Goal: Task Accomplishment & Management: Use online tool/utility

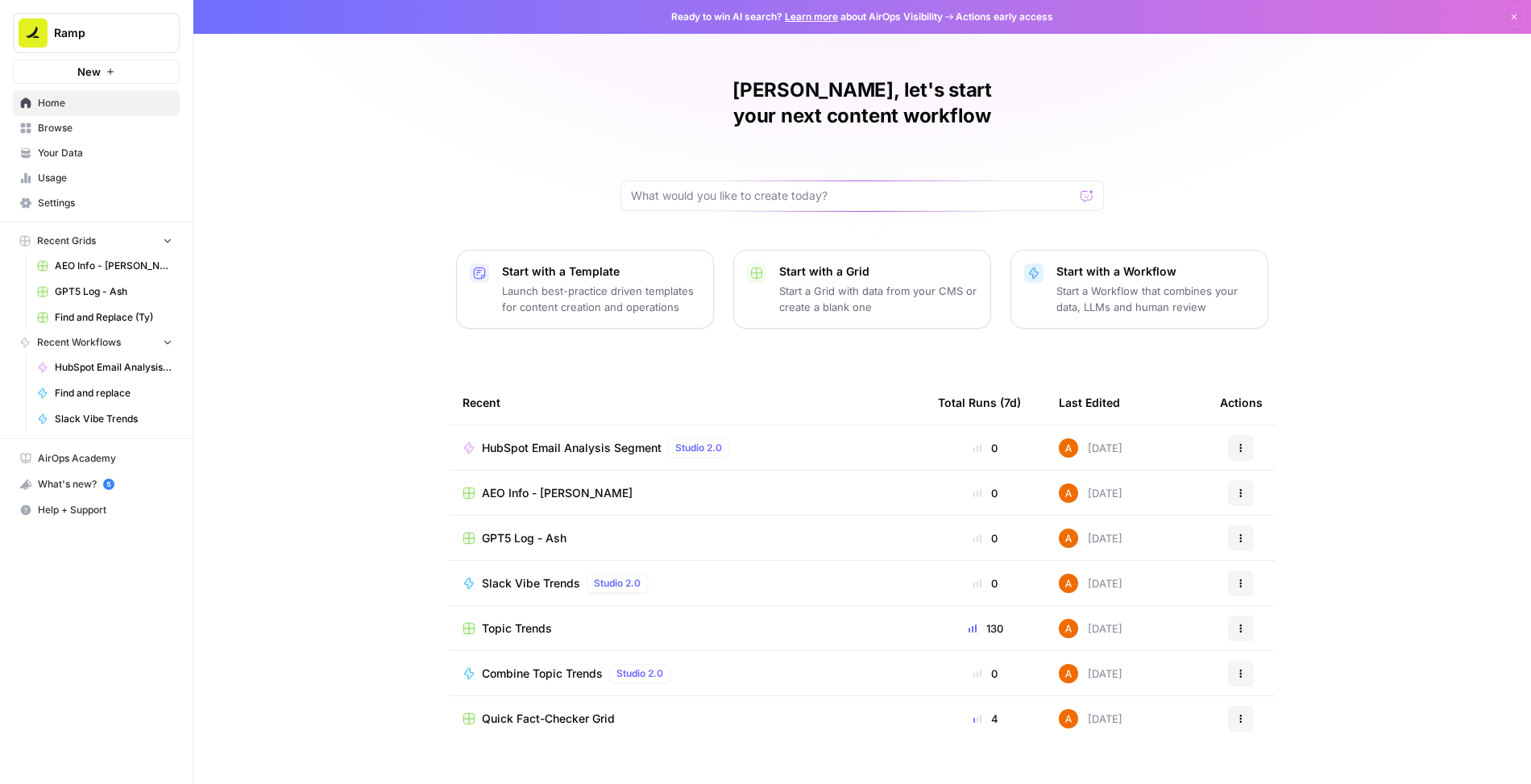
click at [85, 133] on span "Browse" at bounding box center [105, 129] width 134 height 15
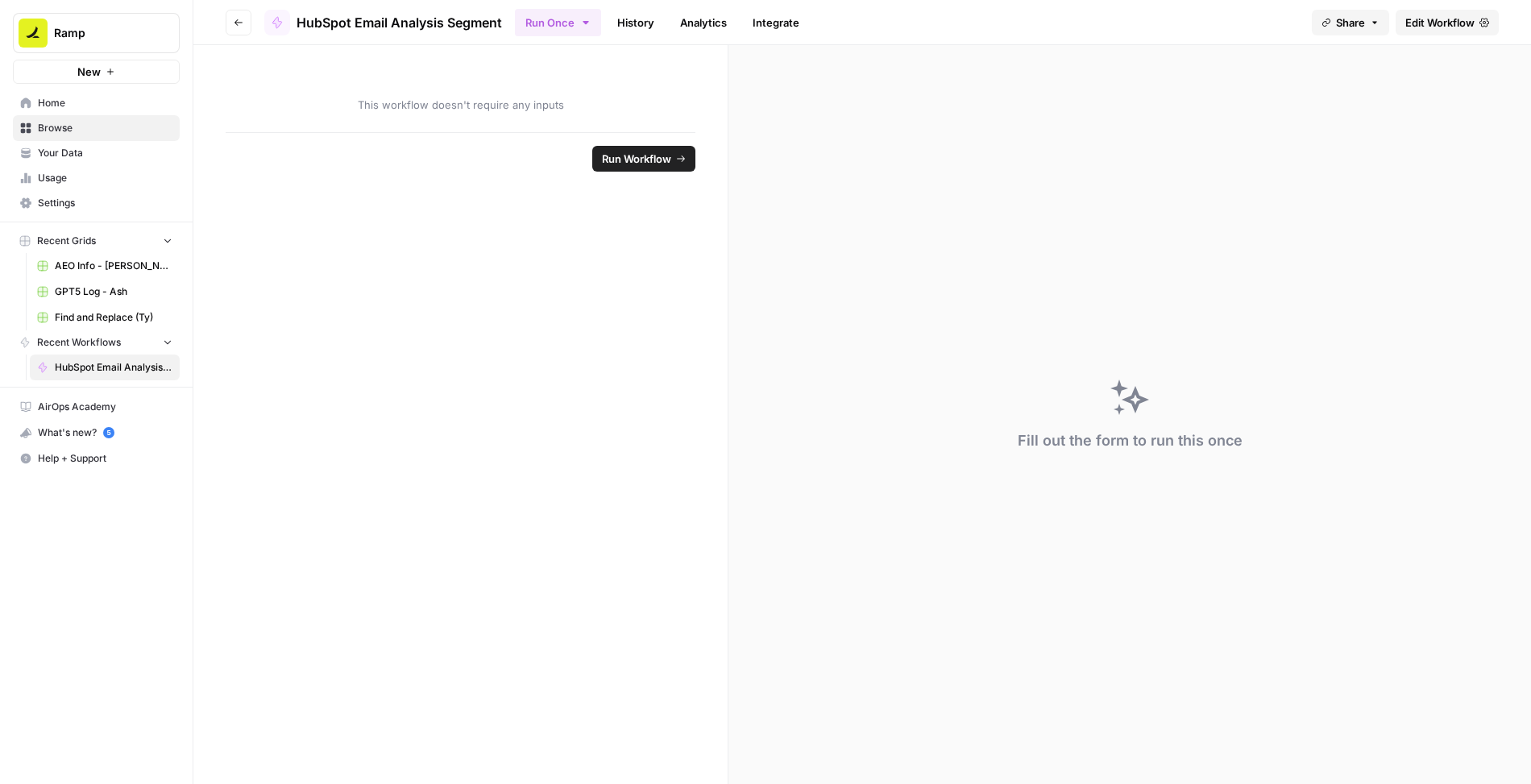
click at [1431, 27] on span "Edit Workflow" at bounding box center [1440, 23] width 69 height 16
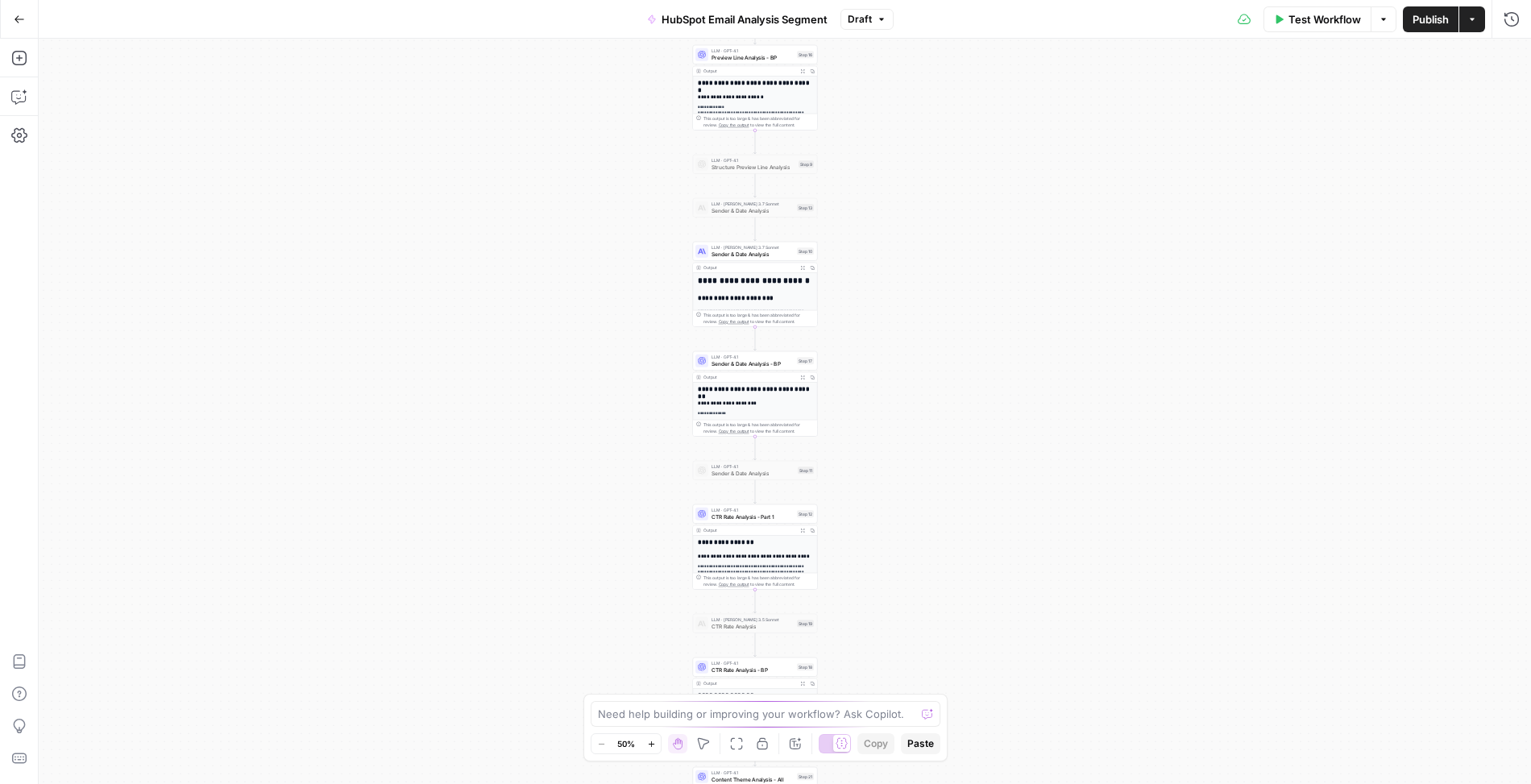
drag, startPoint x: 1027, startPoint y: 181, endPoint x: 959, endPoint y: 392, distance: 221.7
click at [959, 392] on div "Workflow Set Inputs Inputs Read from Grid Read Email Data Step 2 Output Expand …" at bounding box center [785, 411] width 1492 height 745
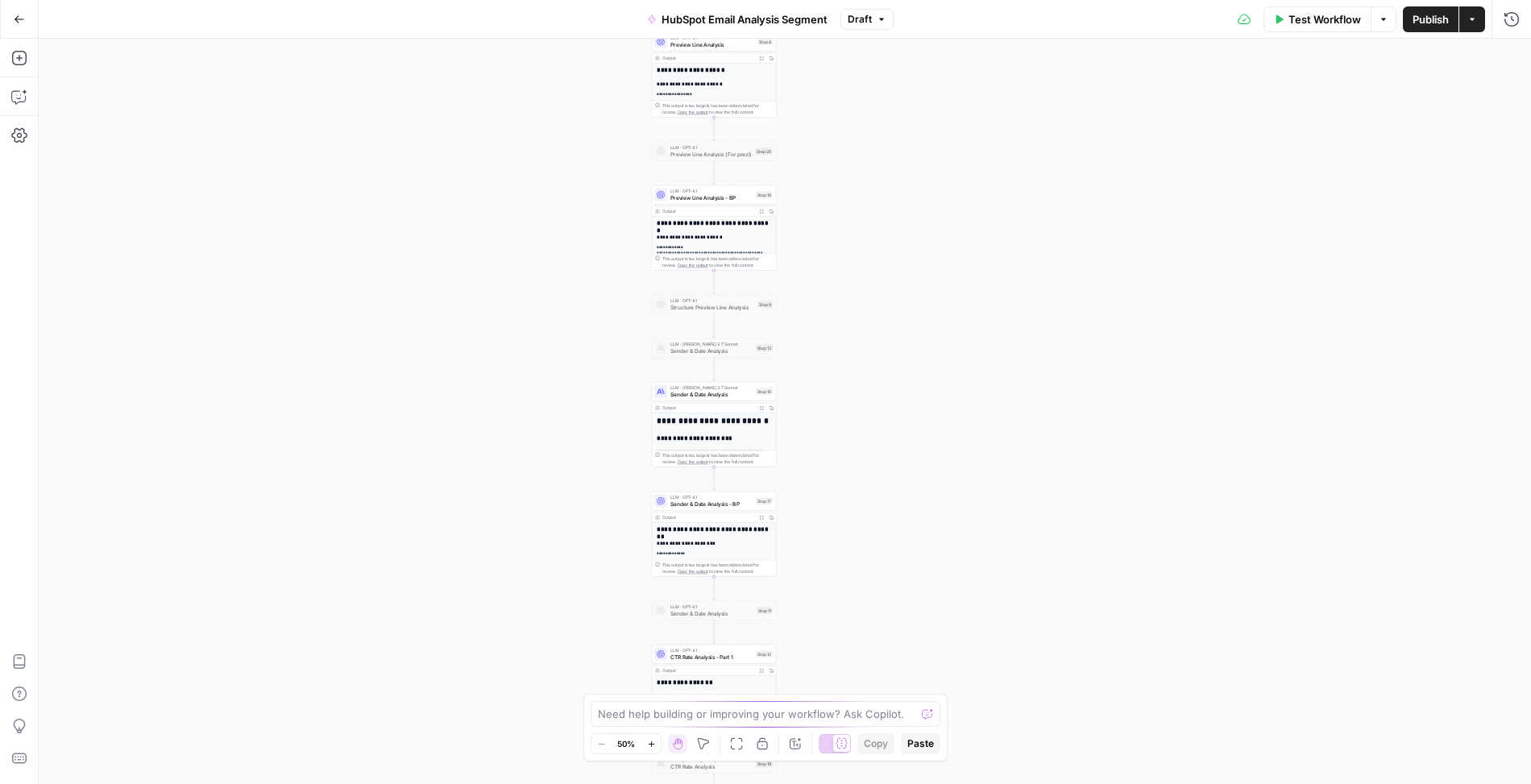
drag, startPoint x: 904, startPoint y: 203, endPoint x: 901, endPoint y: 463, distance: 260.0
click at [901, 462] on div "Workflow Set Inputs Inputs Read from Grid Read Email Data Step 2 Output Expand …" at bounding box center [785, 411] width 1492 height 745
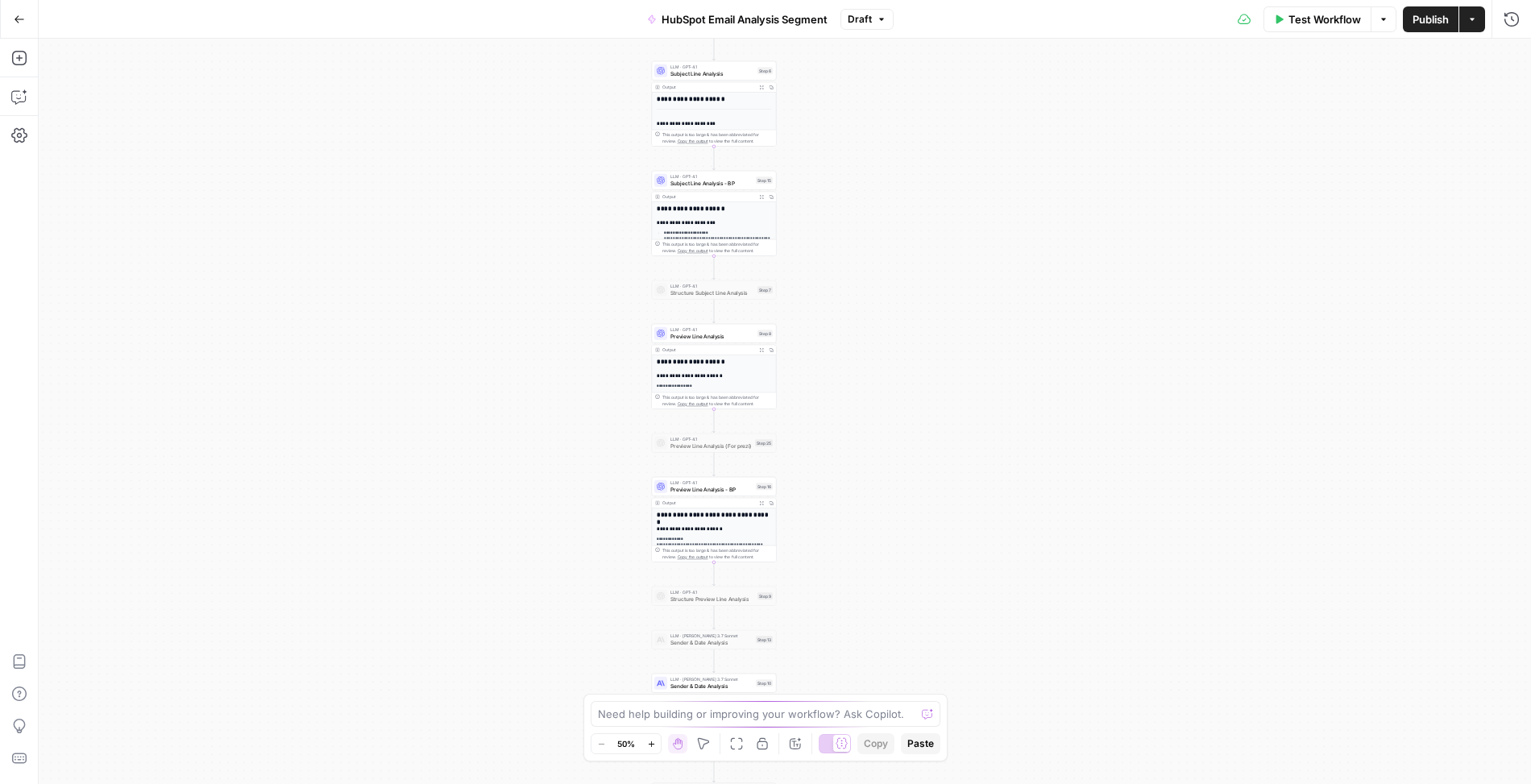
drag, startPoint x: 854, startPoint y: 183, endPoint x: 890, endPoint y: 352, distance: 172.8
click at [890, 352] on div "Workflow Set Inputs Inputs Read from Grid Read Email Data Step 2 Output Expand …" at bounding box center [785, 411] width 1492 height 745
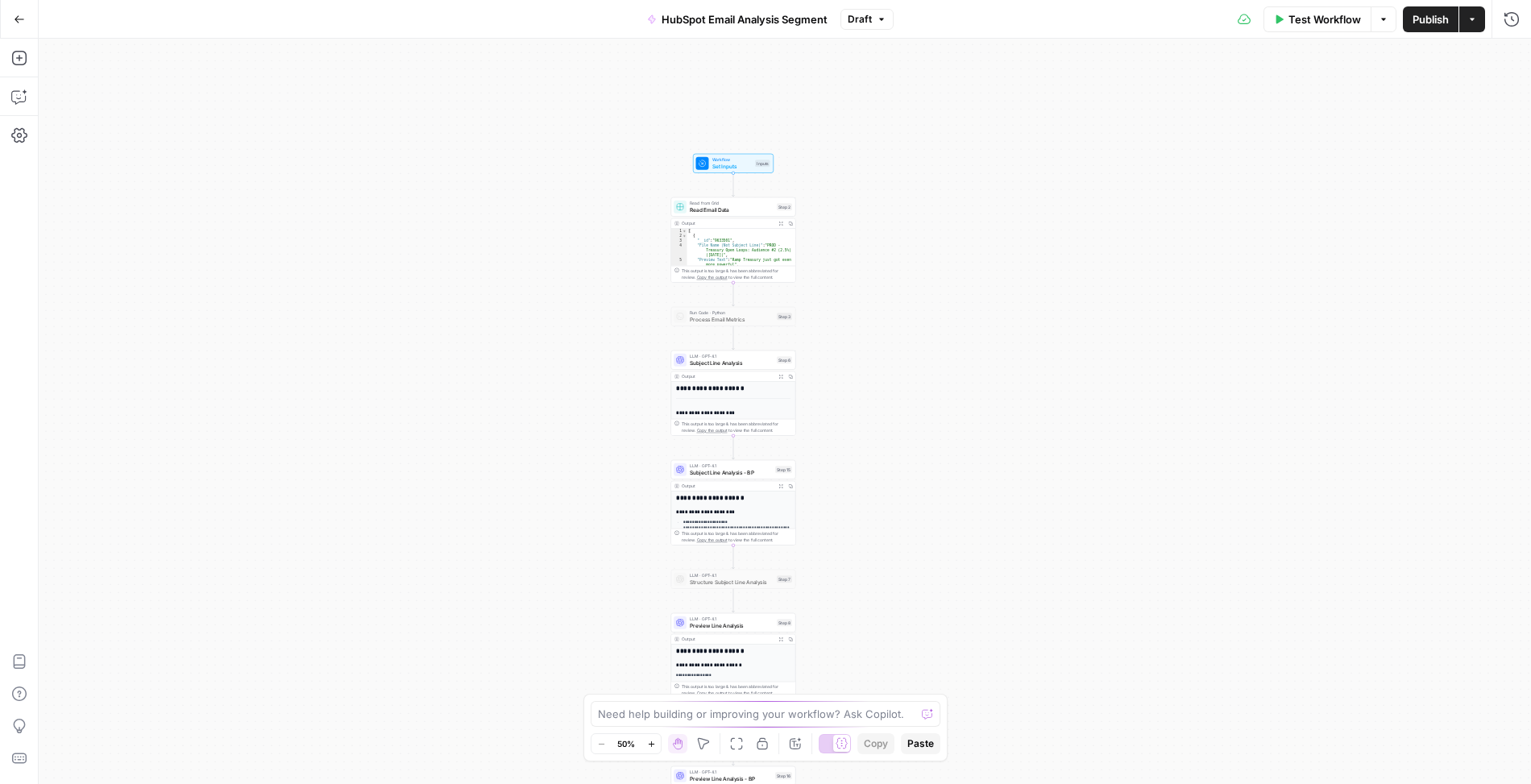
drag, startPoint x: 892, startPoint y: 163, endPoint x: 876, endPoint y: 349, distance: 186.7
click at [876, 349] on div "Workflow Set Inputs Inputs Read from Grid Read Email Data Step 2 Output Expand …" at bounding box center [785, 411] width 1492 height 745
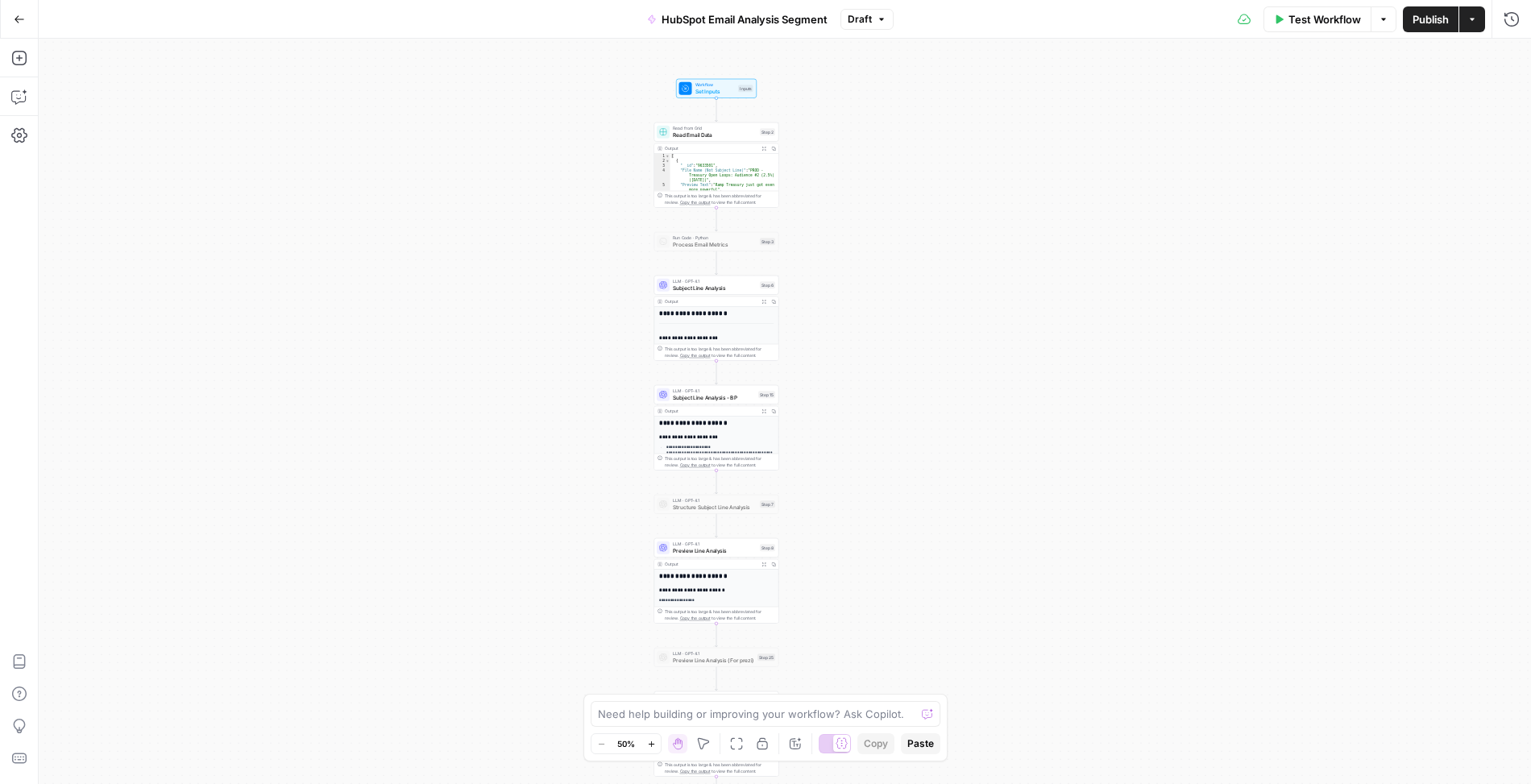
drag, startPoint x: 879, startPoint y: 407, endPoint x: 858, endPoint y: 308, distance: 101.2
click at [858, 308] on div "Workflow Set Inputs Inputs Read from Grid Read Email Data Step 2 Output Expand …" at bounding box center [785, 411] width 1492 height 745
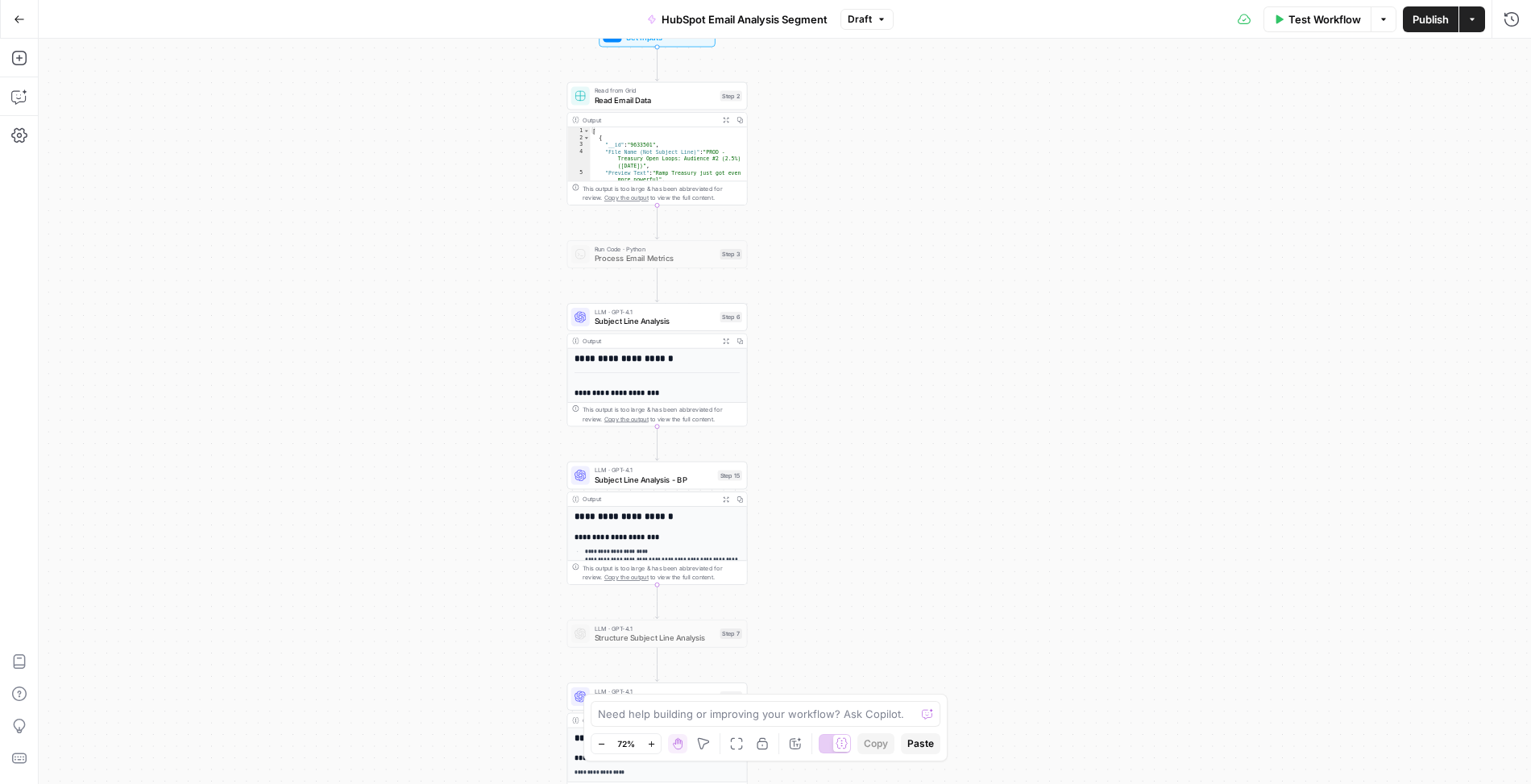
drag, startPoint x: 828, startPoint y: 247, endPoint x: 838, endPoint y: 306, distance: 59.8
click at [838, 306] on div "Workflow Set Inputs Inputs Read from Grid Read Email Data Step 2 Output Expand …" at bounding box center [785, 411] width 1492 height 745
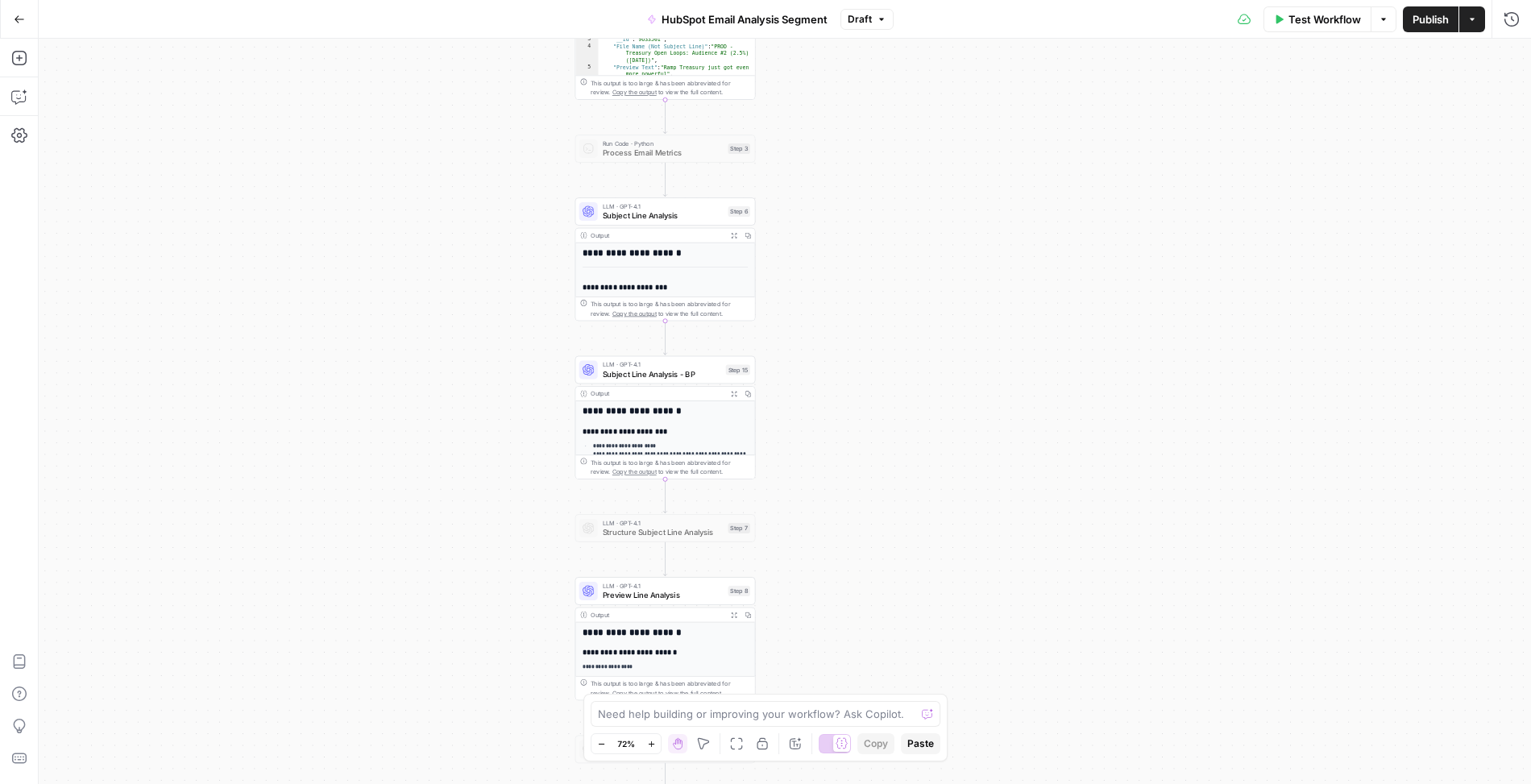
drag, startPoint x: 801, startPoint y: 394, endPoint x: 810, endPoint y: 197, distance: 197.2
click at [810, 197] on div "Workflow Set Inputs Inputs Read from Grid Read Email Data Step 2 Output Expand …" at bounding box center [785, 411] width 1492 height 745
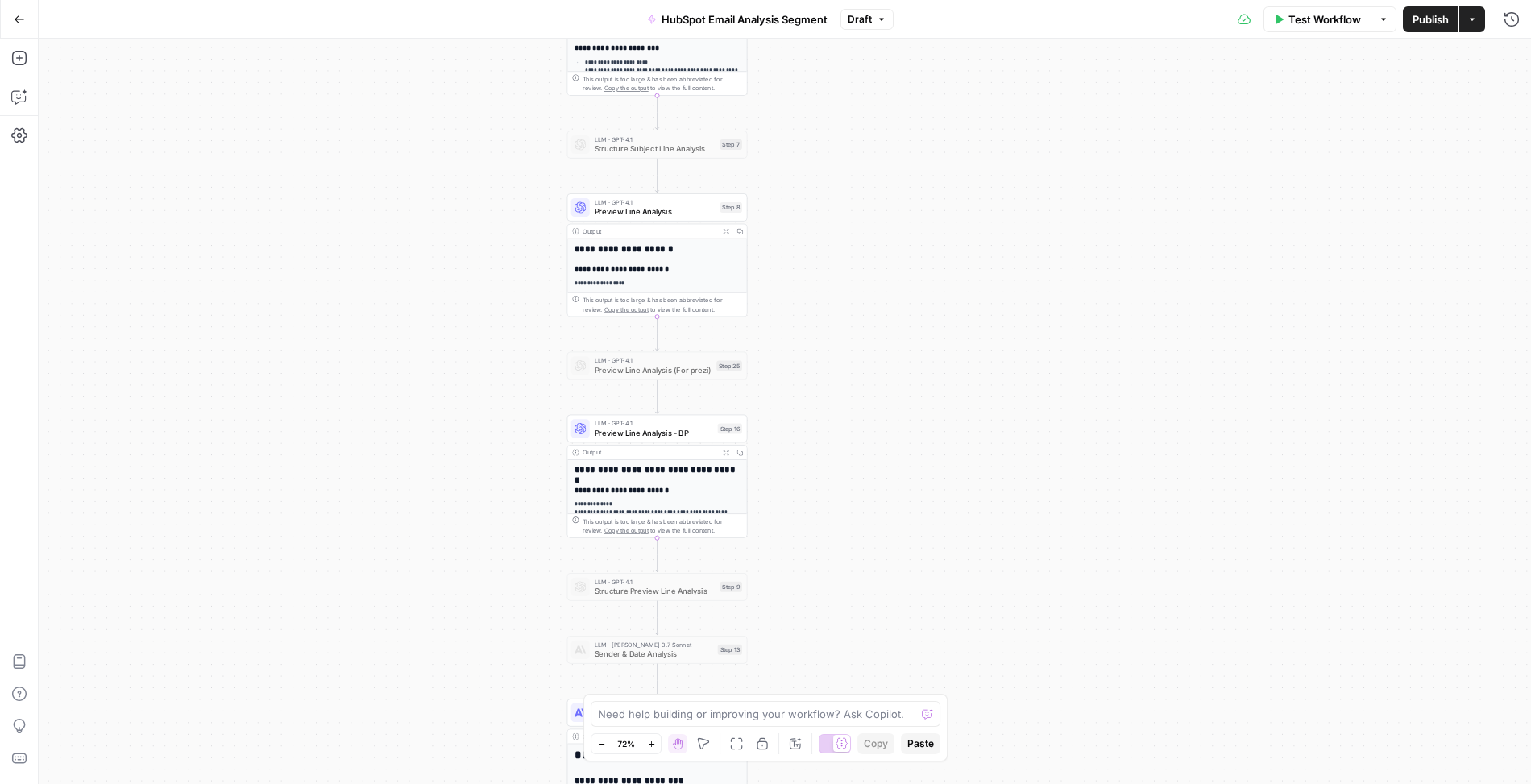
drag, startPoint x: 821, startPoint y: 401, endPoint x: 811, endPoint y: 109, distance: 292.2
click at [811, 109] on div "Workflow Set Inputs Inputs Read from Grid Read Email Data Step 2 Output Expand …" at bounding box center [785, 411] width 1492 height 745
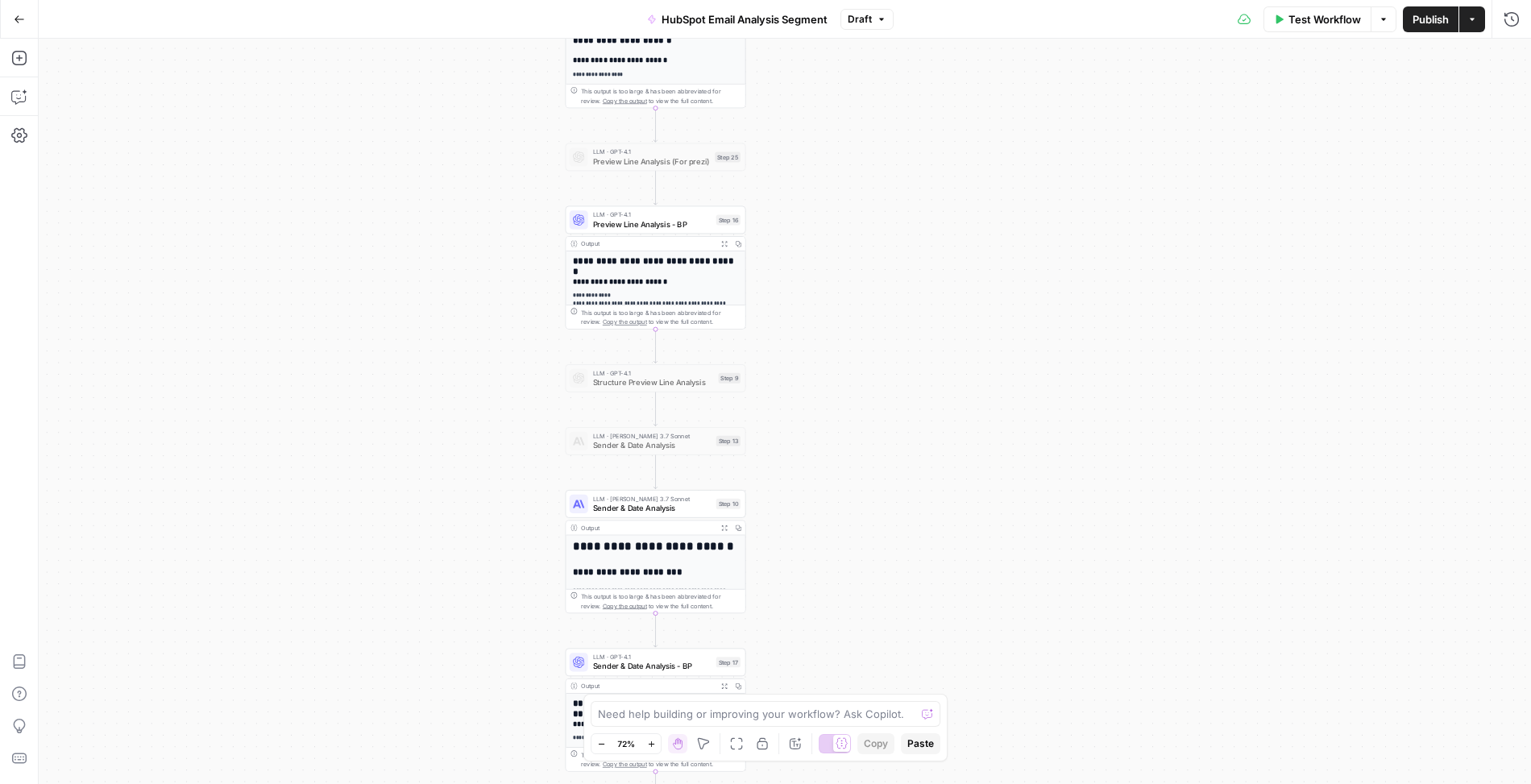
drag, startPoint x: 825, startPoint y: 435, endPoint x: 820, endPoint y: 161, distance: 274.0
click at [820, 161] on div "Workflow Set Inputs Inputs Read from Grid Read Email Data Step 2 Output Expand …" at bounding box center [785, 411] width 1492 height 745
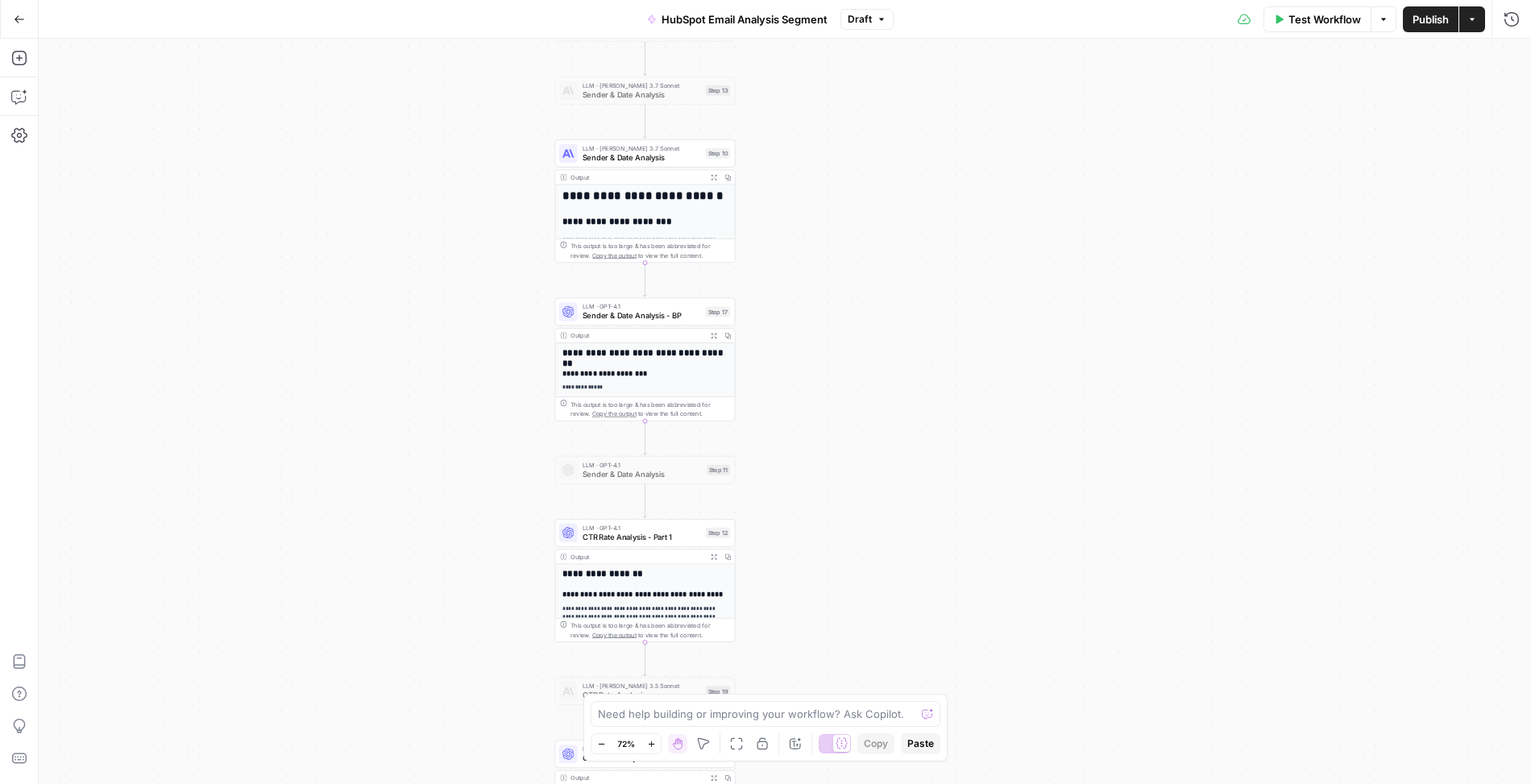
drag, startPoint x: 810, startPoint y: 455, endPoint x: 803, endPoint y: 94, distance: 361.1
click at [803, 94] on div "Workflow Set Inputs Inputs Read from Grid Read Email Data Step 2 Output Expand …" at bounding box center [785, 411] width 1492 height 745
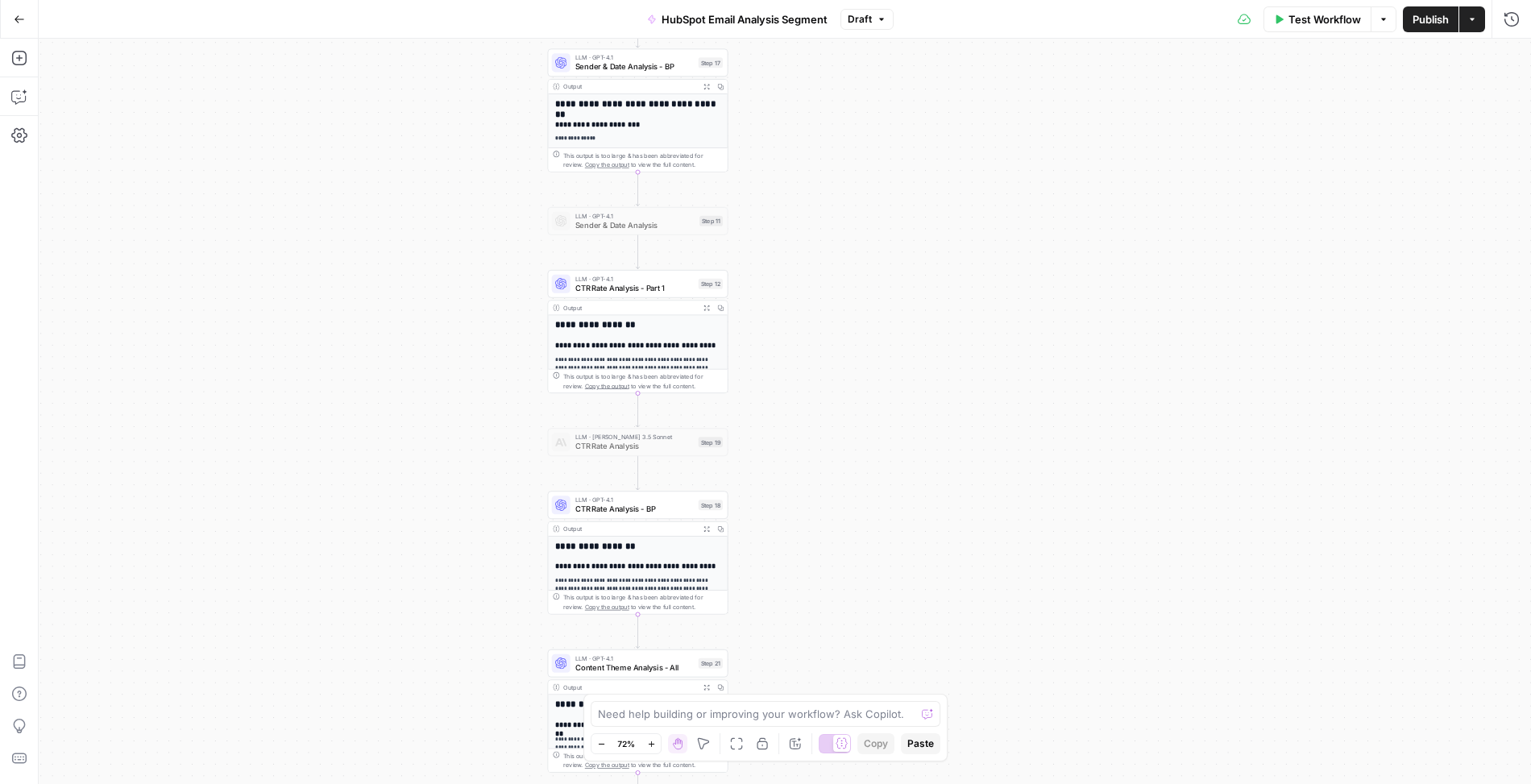
drag, startPoint x: 796, startPoint y: 382, endPoint x: 786, endPoint y: 87, distance: 295.2
click at [786, 87] on div "Workflow Set Inputs Inputs Read from Grid Read Email Data Step 2 Output Expand …" at bounding box center [785, 411] width 1492 height 745
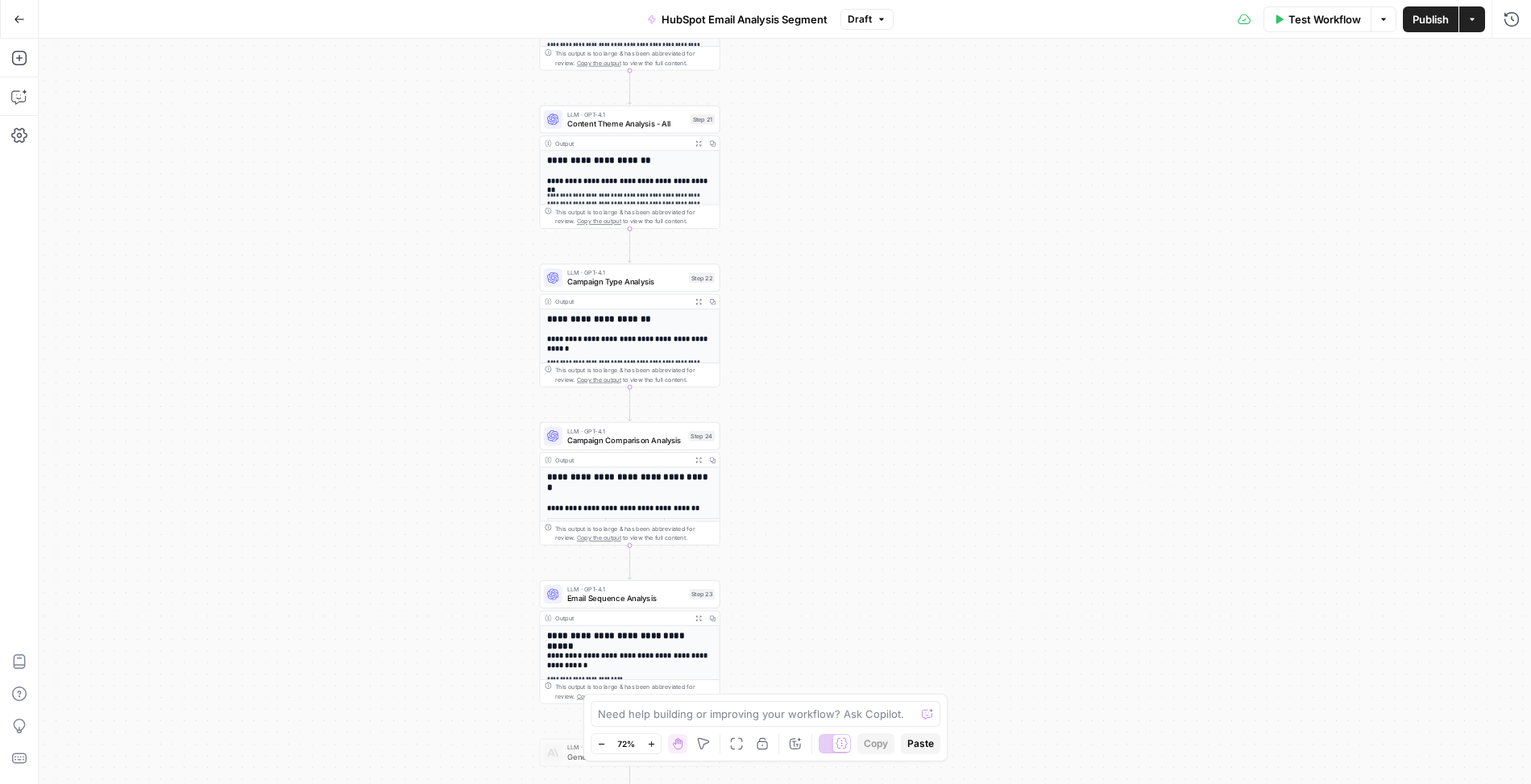
drag, startPoint x: 801, startPoint y: 451, endPoint x: 799, endPoint y: 24, distance: 427.0
click at [799, 24] on div "Go Back HubSpot Email Analysis Segment Draft Test Workflow Options Publish Acti…" at bounding box center [765, 392] width 1531 height 784
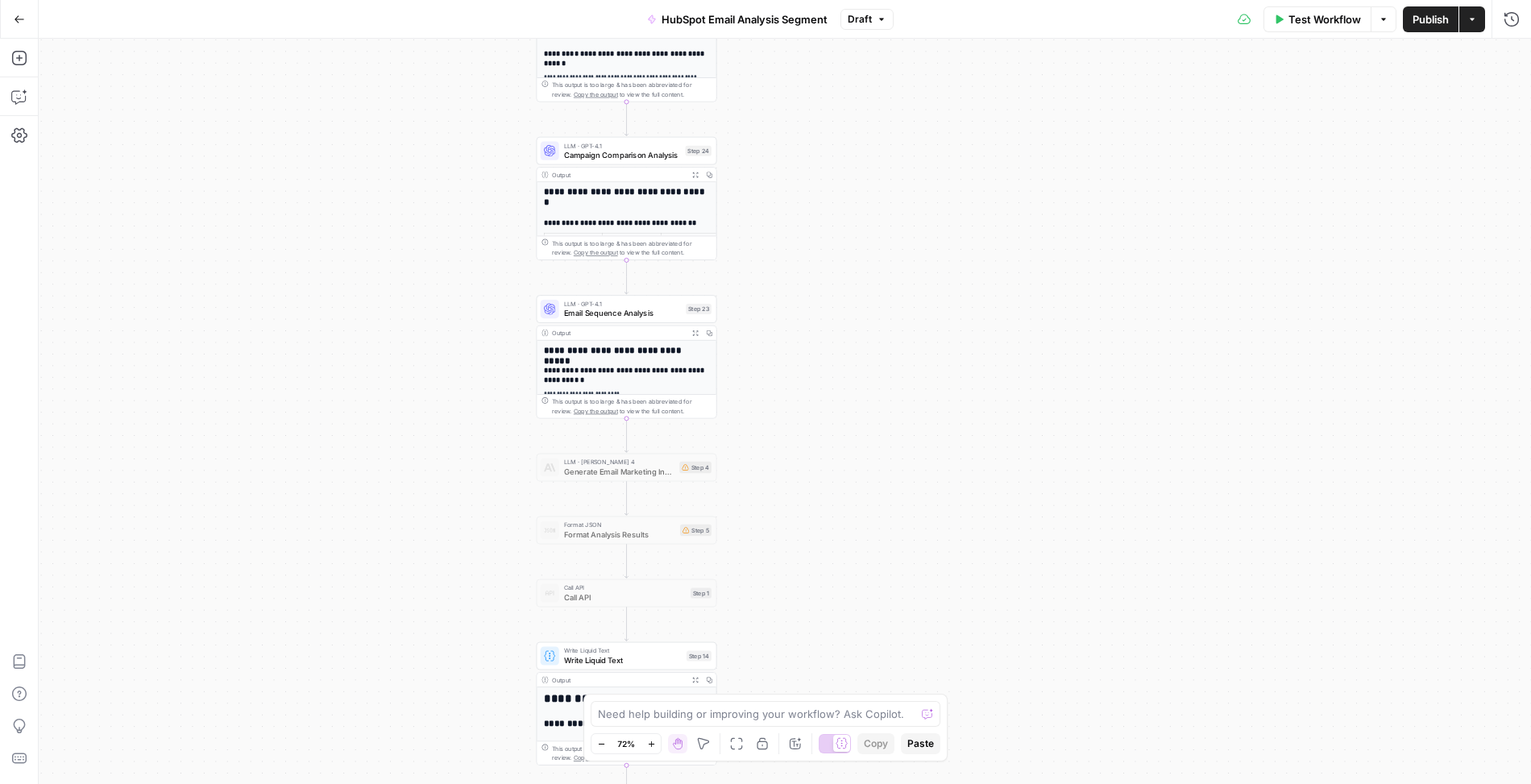
drag, startPoint x: 797, startPoint y: 468, endPoint x: 790, endPoint y: 132, distance: 336.1
click at [790, 133] on div "Workflow Set Inputs Inputs Read from Grid Read Email Data Step 2 Output Expand …" at bounding box center [785, 411] width 1492 height 745
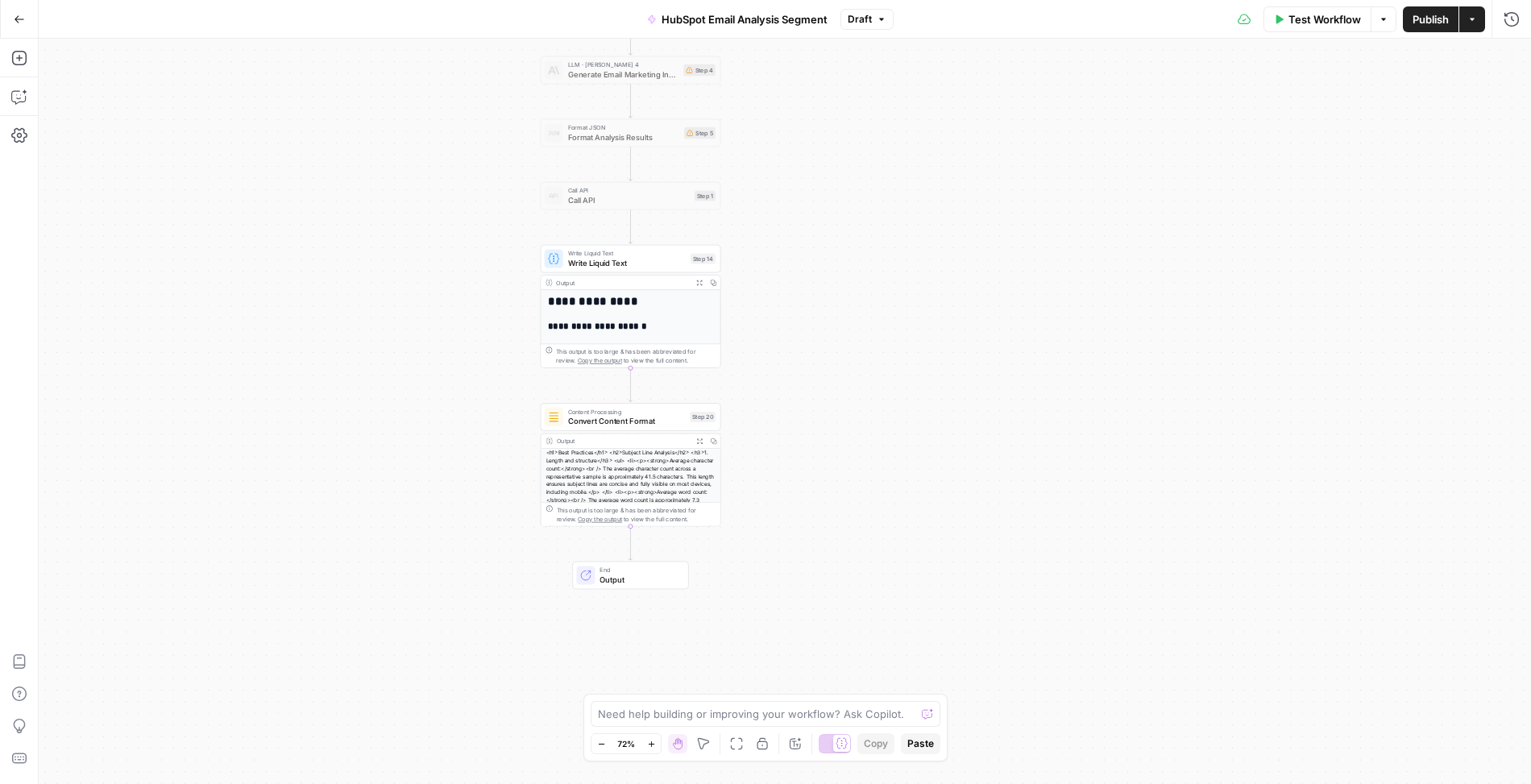
drag, startPoint x: 805, startPoint y: 382, endPoint x: 812, endPoint y: 51, distance: 331.1
click at [812, 51] on div "Workflow Set Inputs Inputs Read from Grid Read Email Data Step 2 Output Expand …" at bounding box center [785, 411] width 1492 height 745
drag, startPoint x: 768, startPoint y: 322, endPoint x: 733, endPoint y: 528, distance: 209.0
click at [734, 524] on div "Workflow Set Inputs Inputs Read from Grid Read Email Data Step 2 Output Expand …" at bounding box center [785, 411] width 1492 height 745
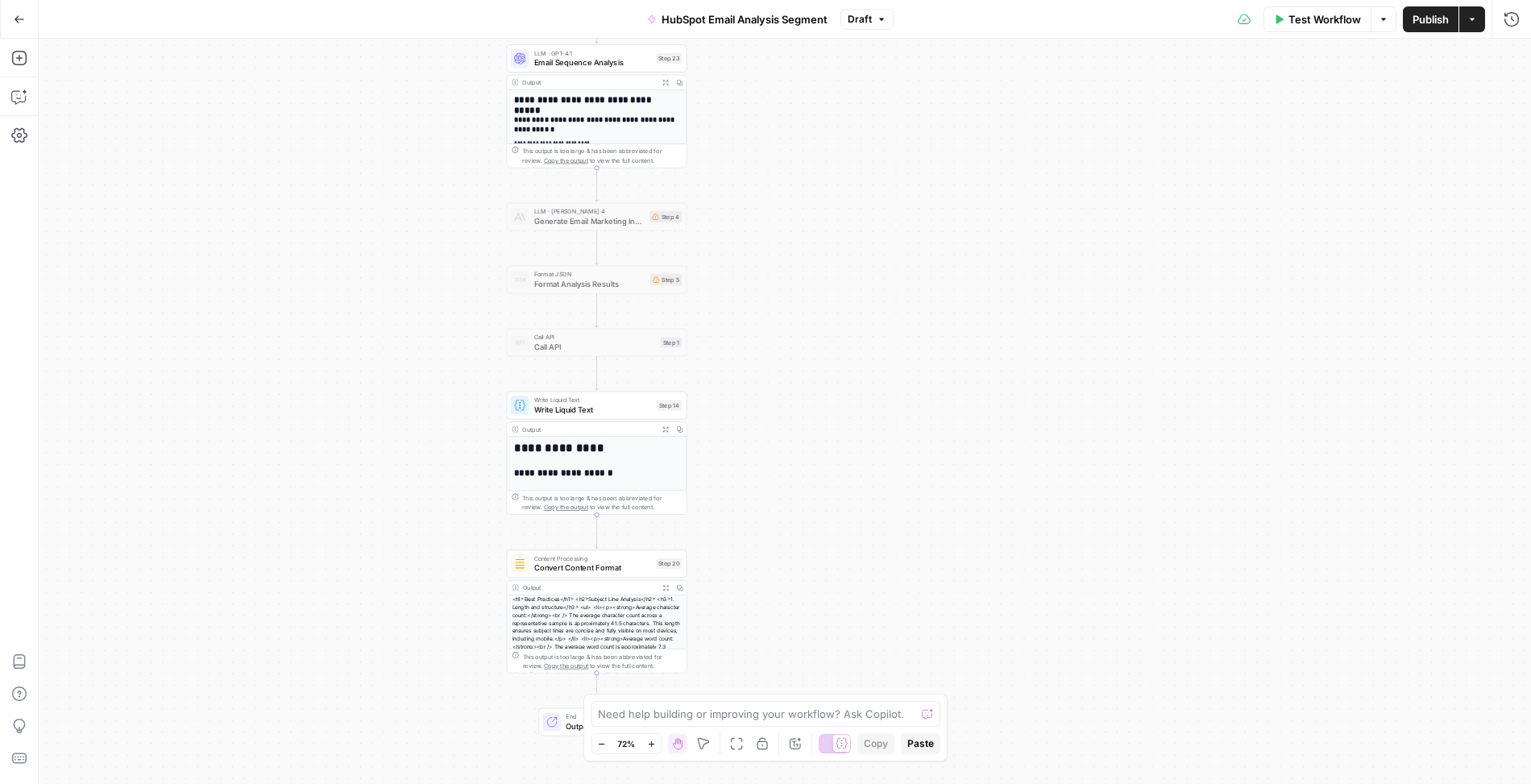
drag, startPoint x: 733, startPoint y: 480, endPoint x: 738, endPoint y: 372, distance: 108.1
click at [738, 372] on div "Workflow Set Inputs Inputs Read from Grid Read Email Data Step 2 Output Expand …" at bounding box center [785, 411] width 1492 height 745
